Goal: Navigation & Orientation: Find specific page/section

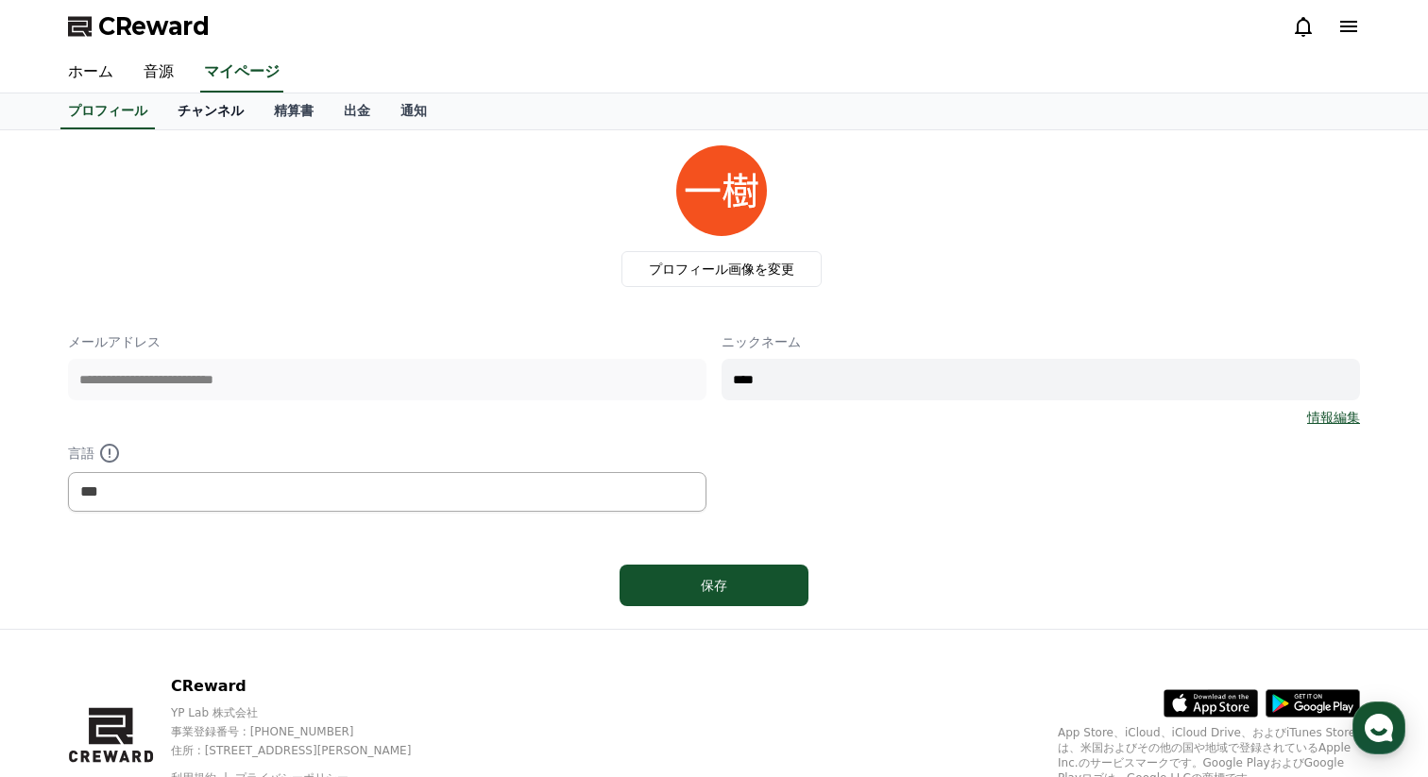
click at [226, 119] on link "チャンネル" at bounding box center [210, 112] width 96 height 36
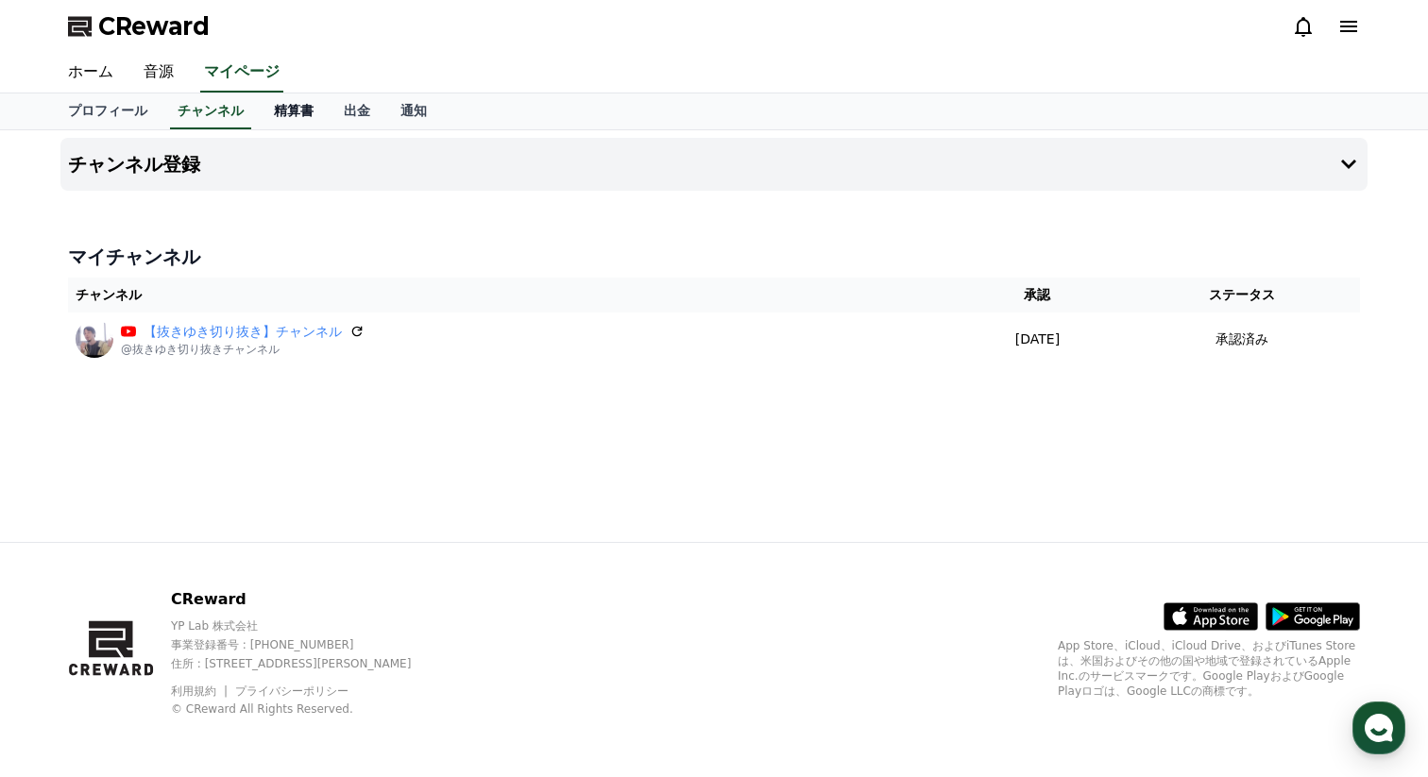
click at [306, 117] on link "精算書" at bounding box center [294, 112] width 70 height 36
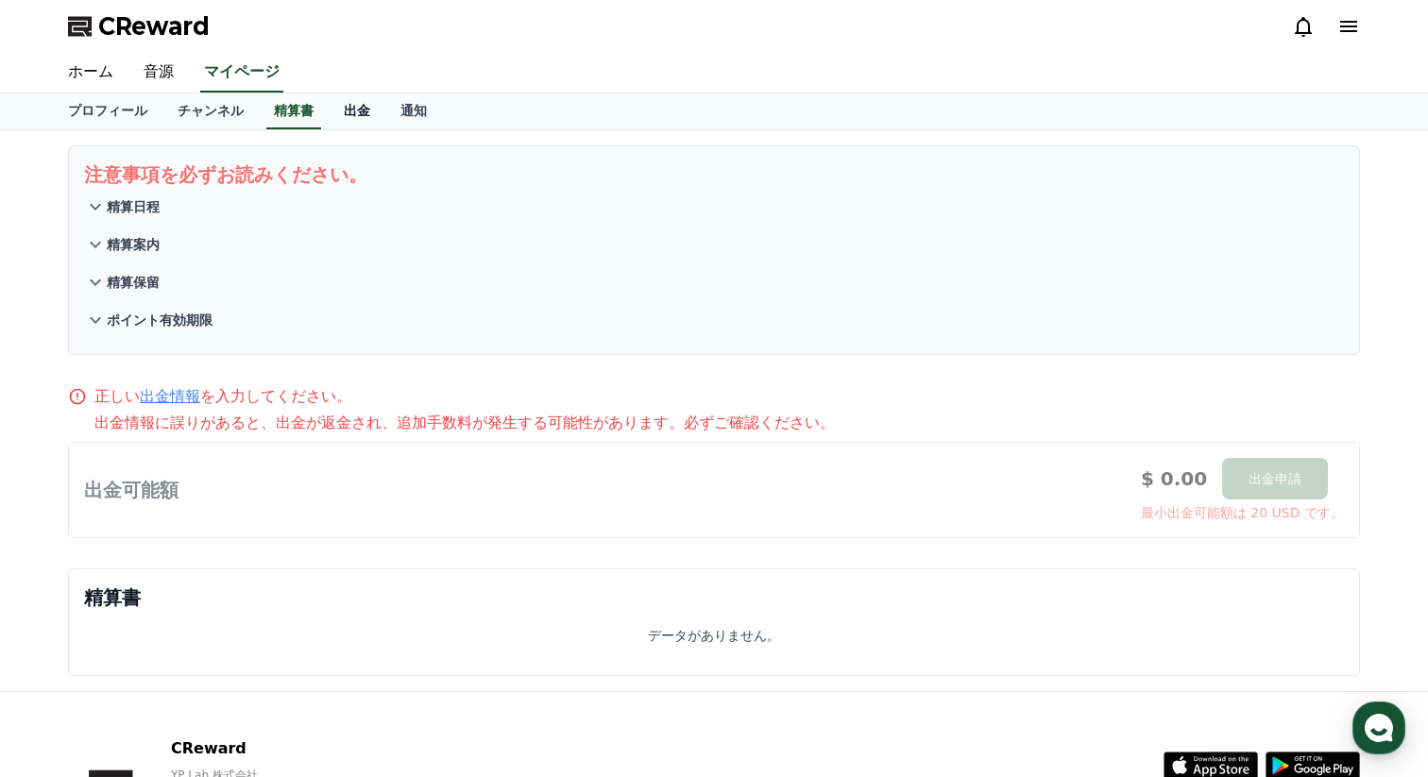
click at [365, 110] on link "出金" at bounding box center [357, 112] width 57 height 36
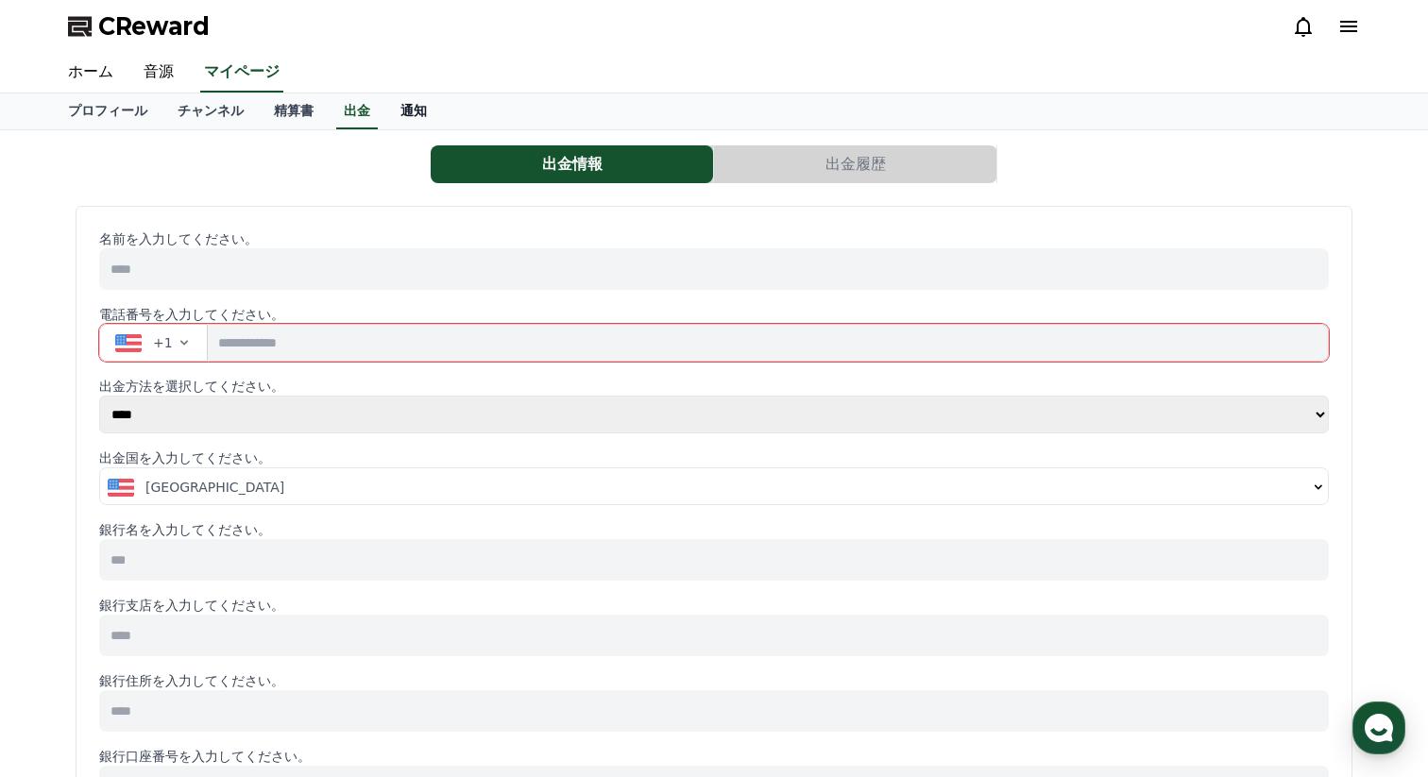
click at [422, 111] on link "通知" at bounding box center [413, 112] width 57 height 36
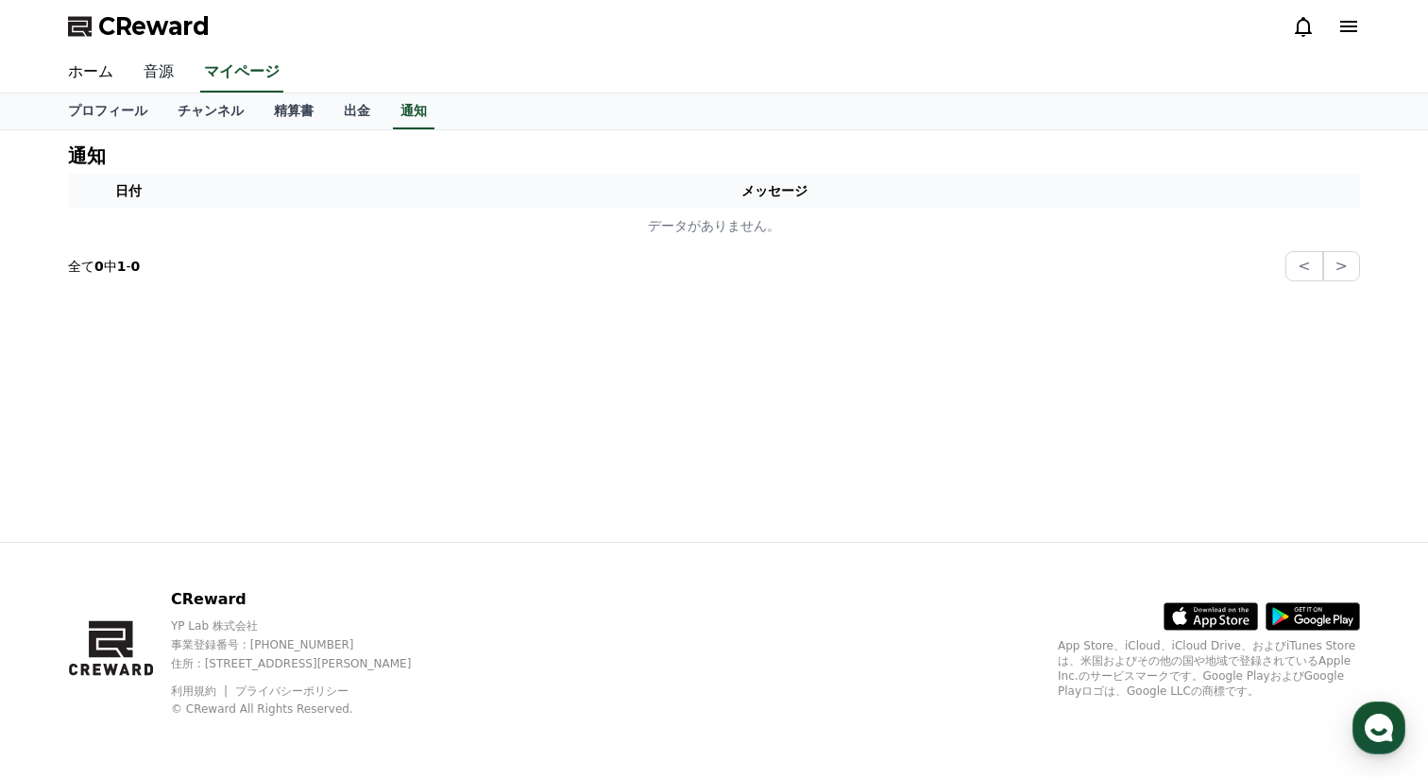
click at [151, 59] on link "音源" at bounding box center [158, 73] width 60 height 40
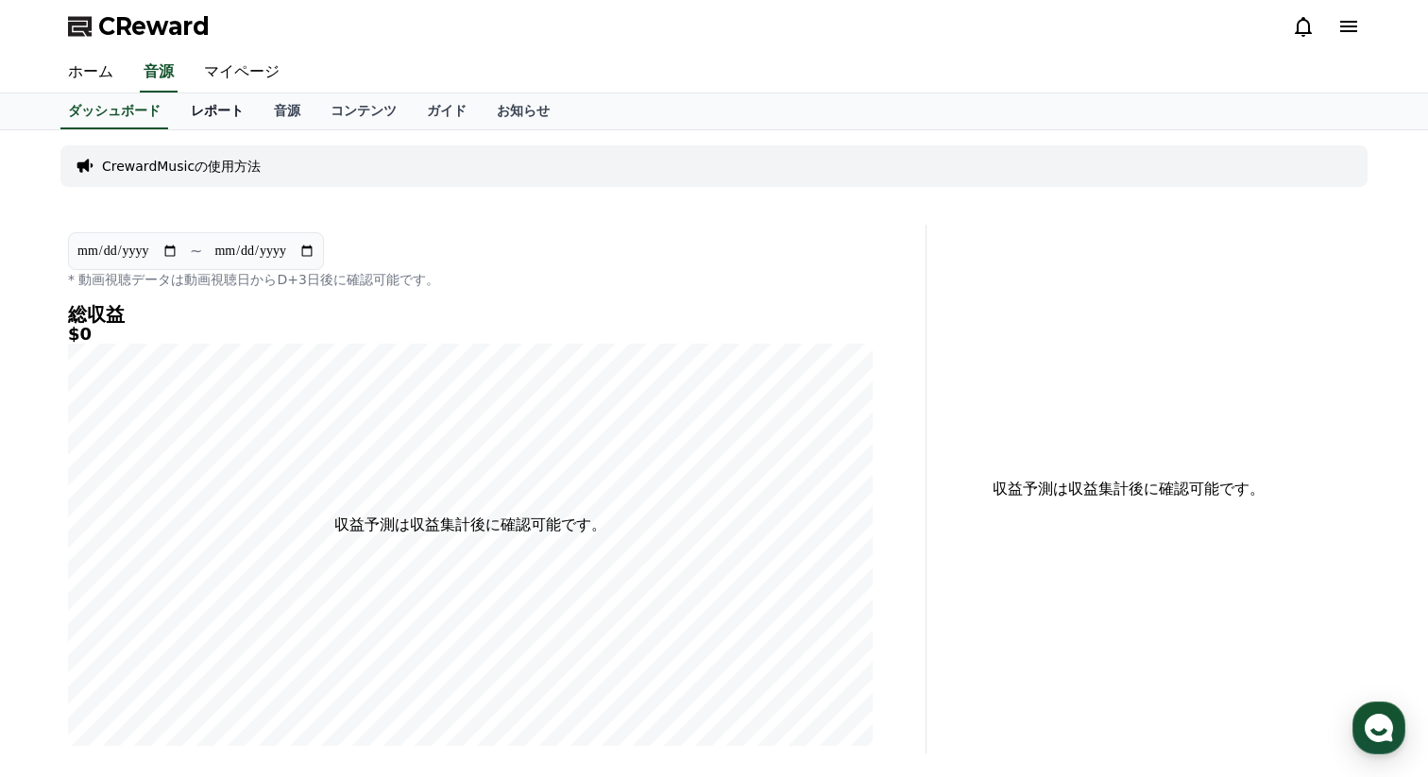
click at [199, 113] on link "レポート" at bounding box center [217, 112] width 83 height 36
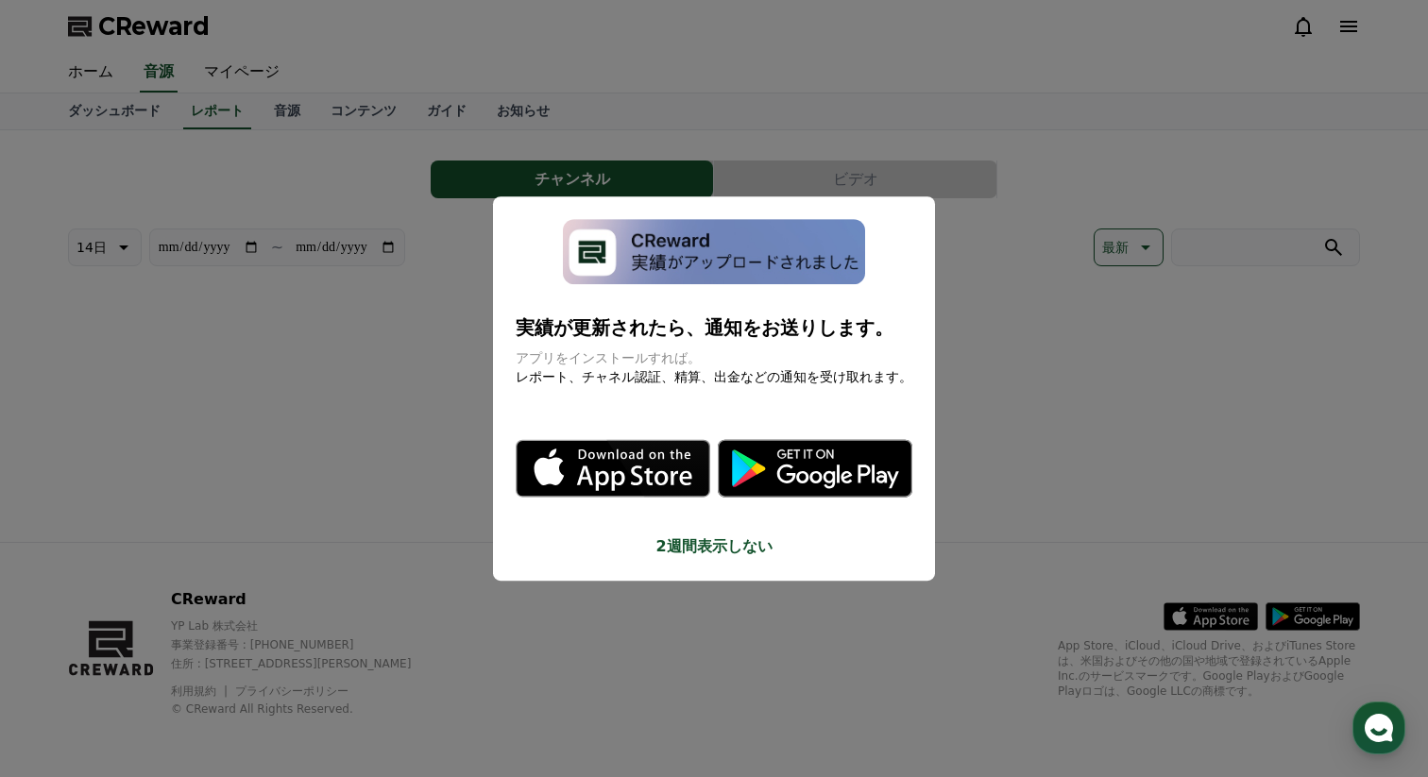
click at [97, 111] on button "close modal" at bounding box center [714, 388] width 1428 height 777
